Goal: Check status: Check status

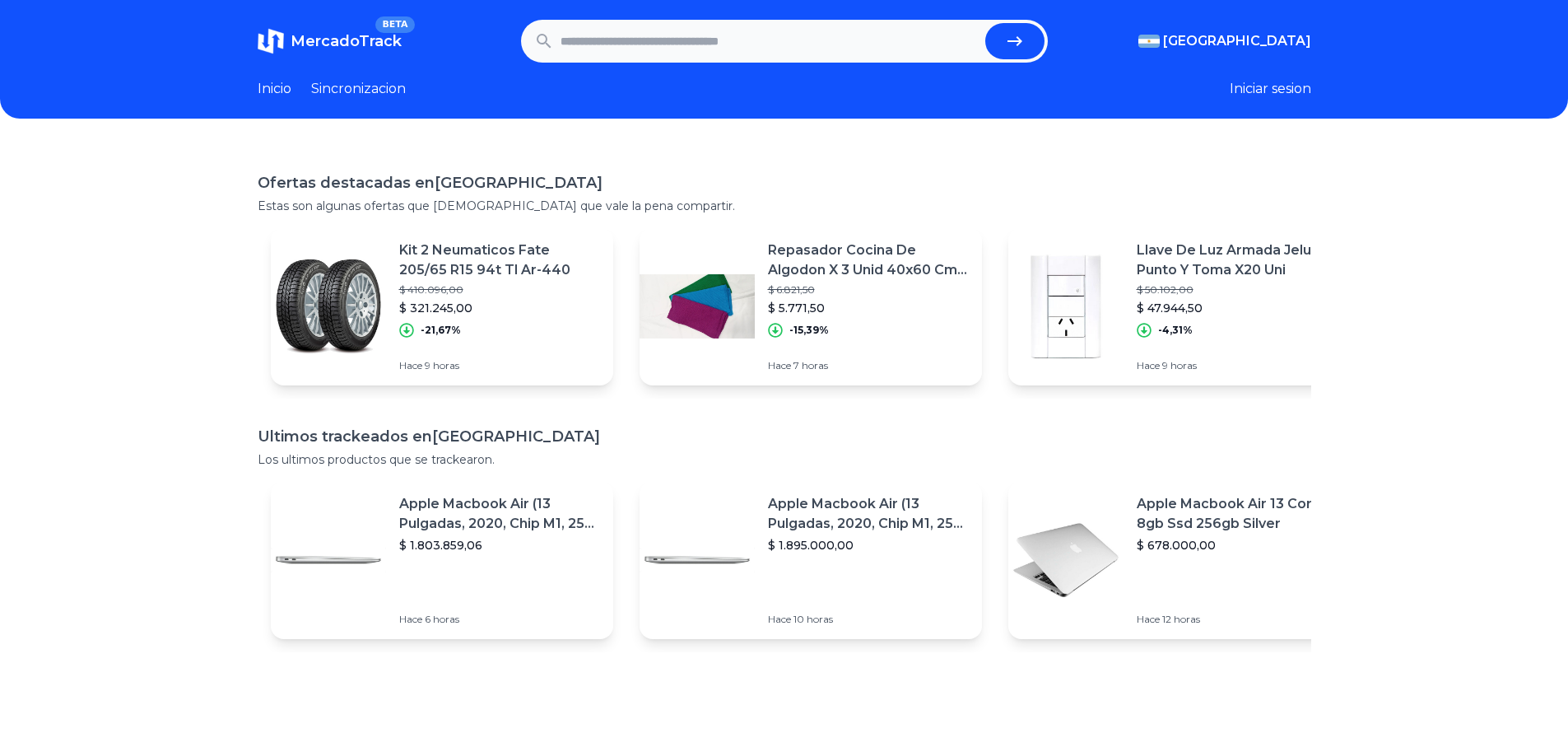
click at [537, 150] on div "Ofertas destacadas en Argentina Estas son algunas ofertas que creemos que vale …" at bounding box center [784, 513] width 1568 height 738
click at [277, 83] on link "Inicio" at bounding box center [274, 88] width 33 height 20
click at [373, 87] on link "Sincronizacion" at bounding box center [359, 88] width 94 height 20
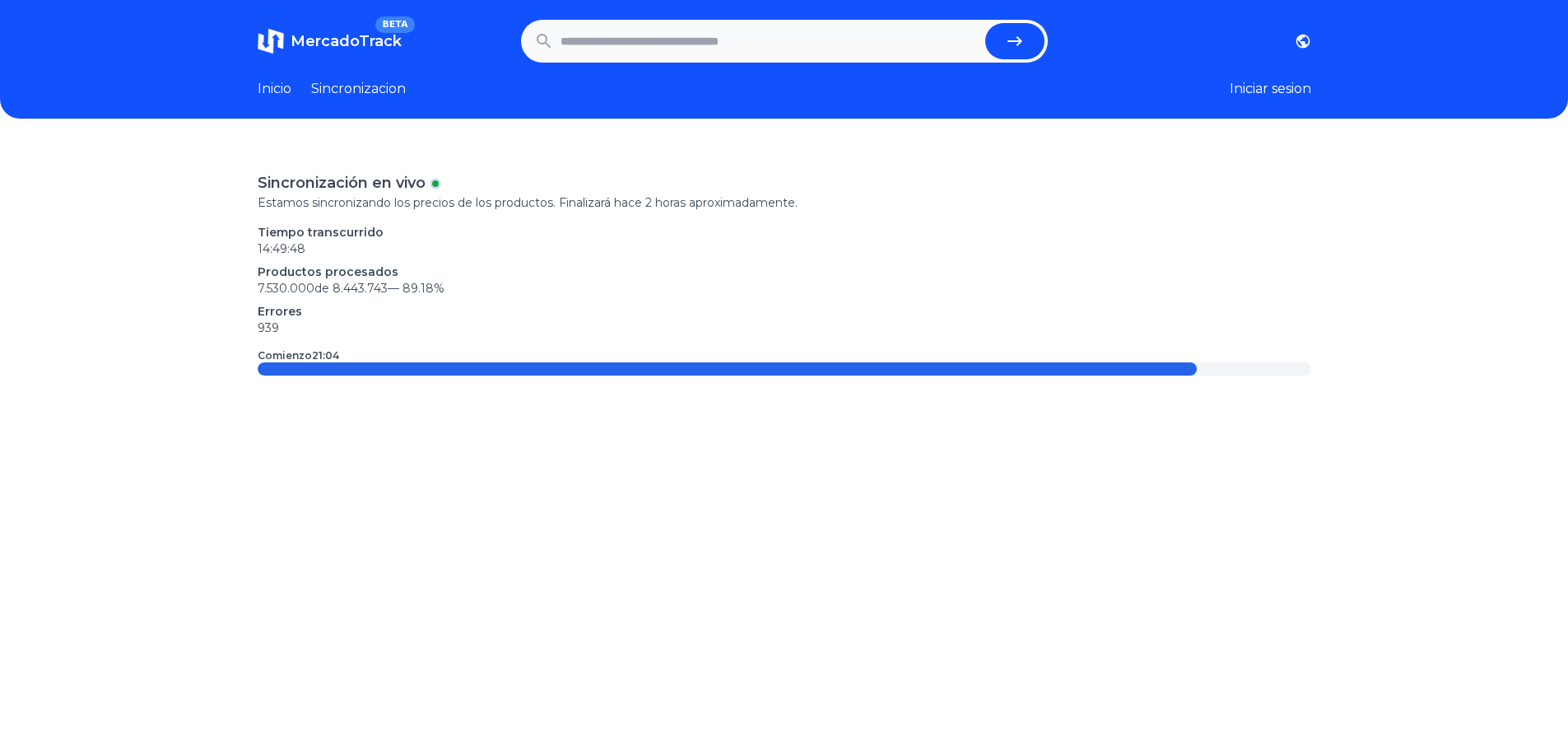
click at [676, 54] on input "text" at bounding box center [770, 40] width 419 height 36
click at [677, 48] on input "text" at bounding box center [770, 40] width 419 height 36
type input "**********"
click at [985, 23] on button "submit" at bounding box center [1015, 40] width 59 height 36
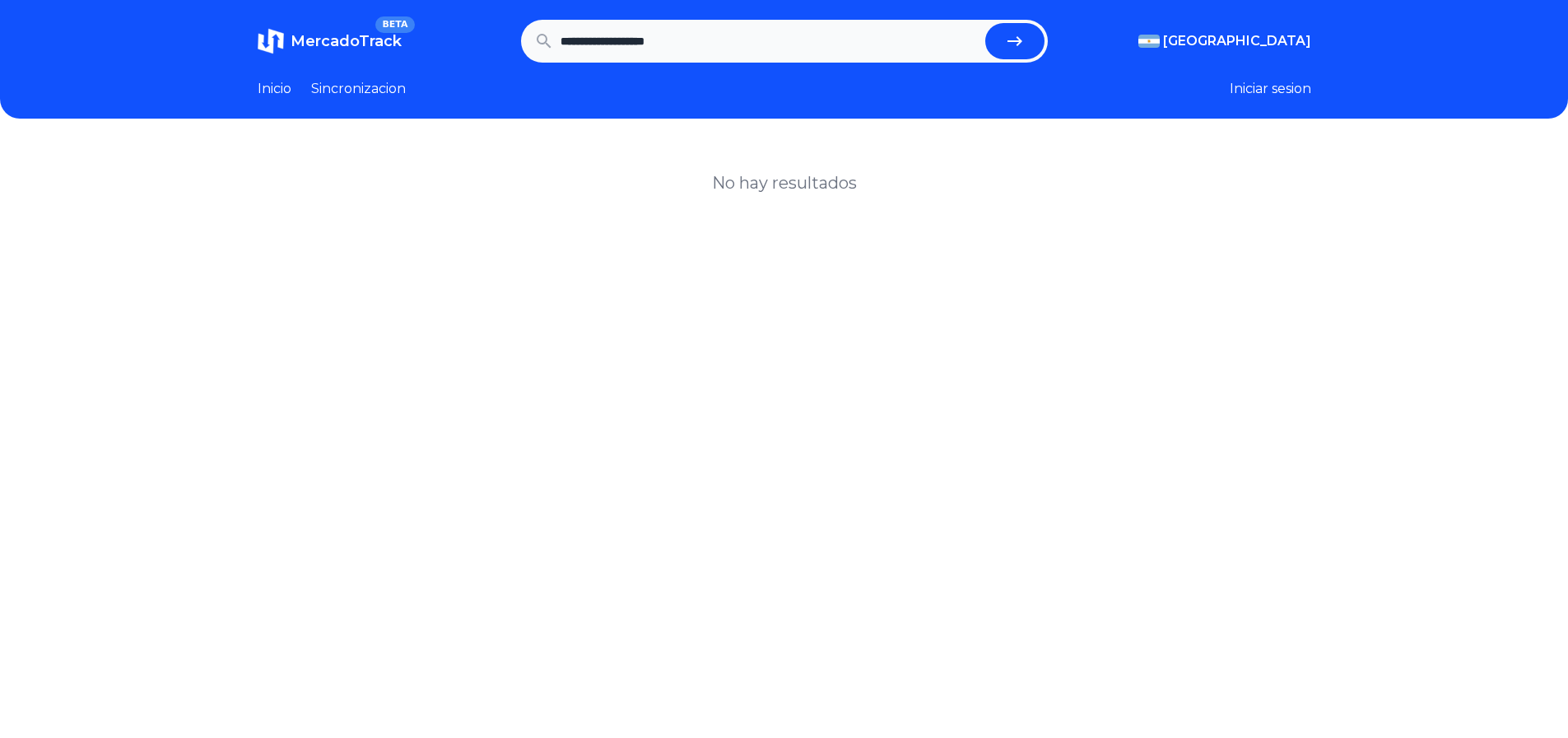
click at [1254, 84] on button "Iniciar sesion" at bounding box center [1270, 88] width 82 height 20
